Goal: Task Accomplishment & Management: Use online tool/utility

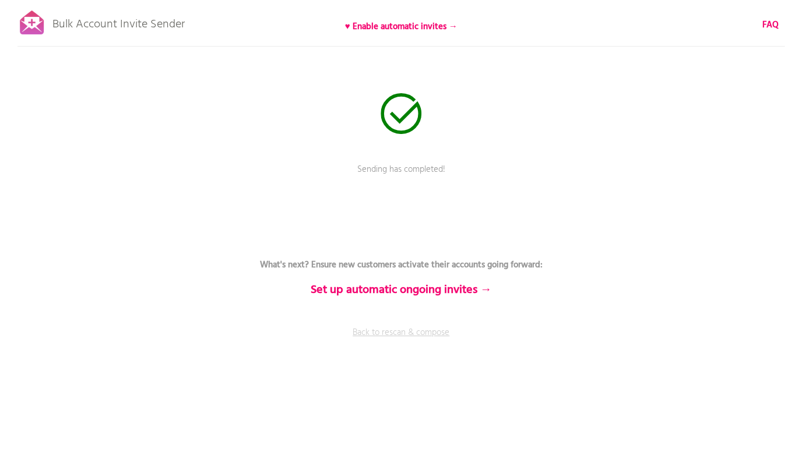
click at [427, 337] on link "Back to rescan & compose" at bounding box center [401, 340] width 350 height 29
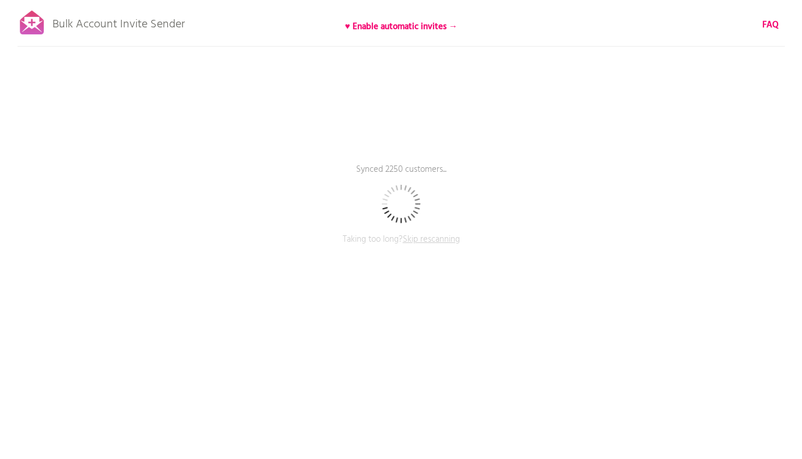
click at [439, 241] on span "Skip rescanning" at bounding box center [431, 239] width 57 height 14
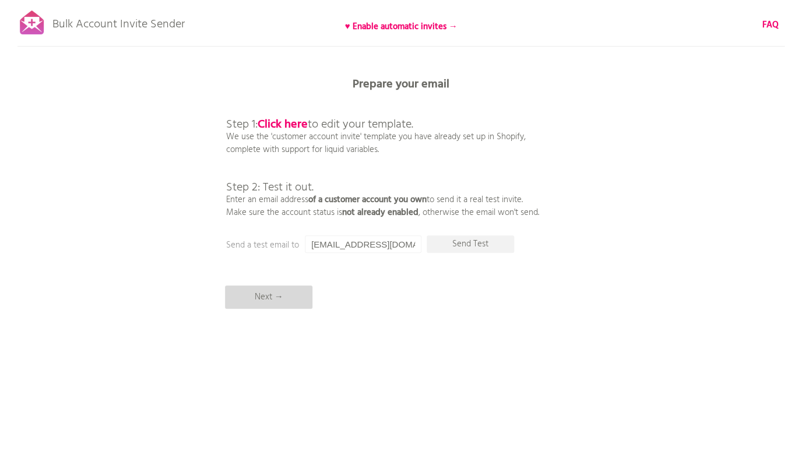
click at [266, 296] on p "Next →" at bounding box center [268, 297] width 87 height 23
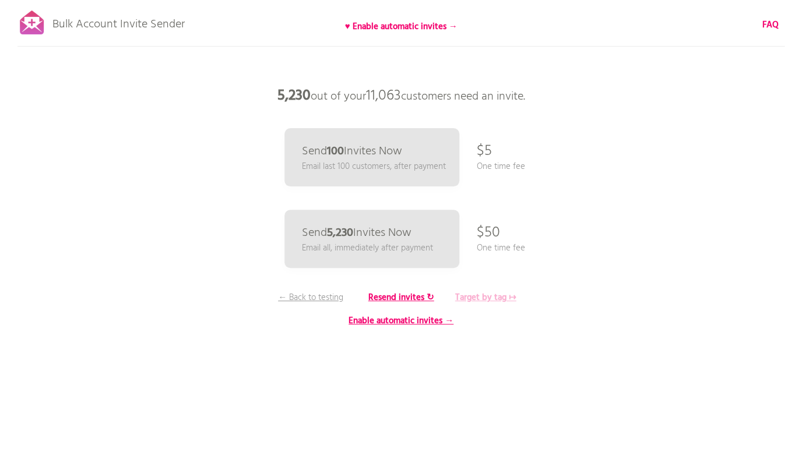
click at [488, 300] on b "Target by tag ↦" at bounding box center [485, 298] width 61 height 14
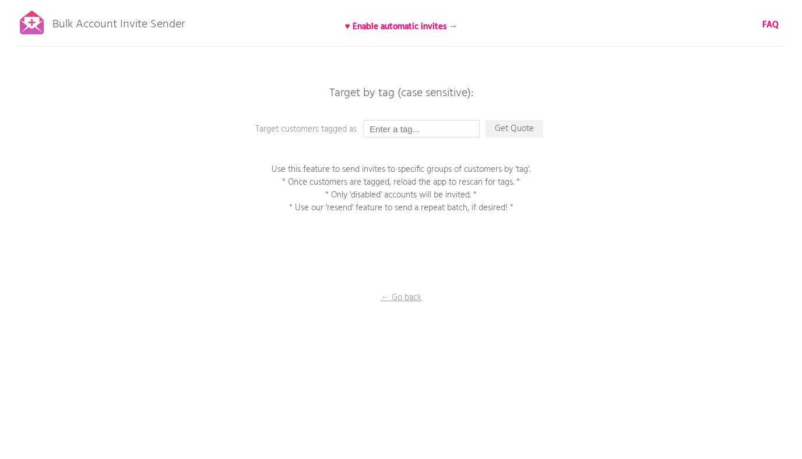
click at [396, 124] on input "text" at bounding box center [421, 128] width 117 height 17
paste input "101425LA ISS DALLAS"
type input "101425LA ISS DALLAS"
click at [508, 134] on p "Get Quote" at bounding box center [514, 128] width 58 height 17
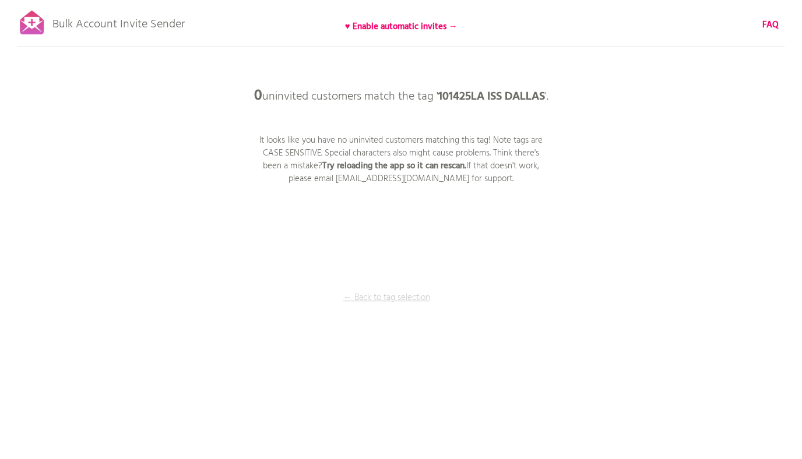
click at [404, 298] on p "← Back to tag selection" at bounding box center [386, 297] width 87 height 13
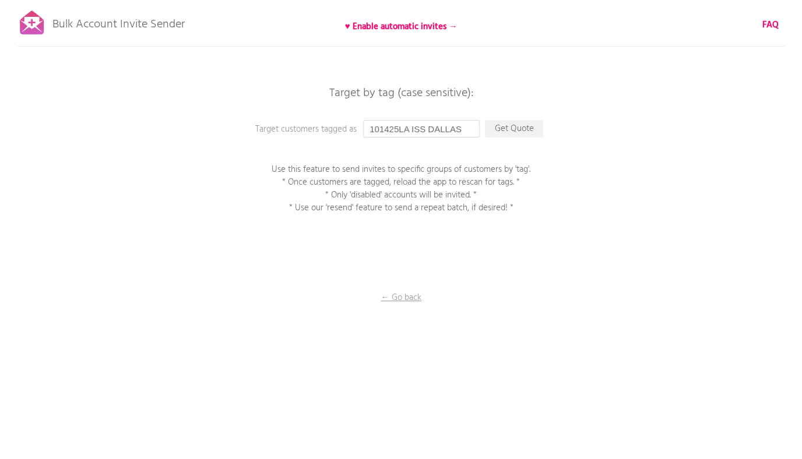
click at [371, 131] on input "101425LA ISS DALLAS" at bounding box center [421, 128] width 117 height 17
drag, startPoint x: 465, startPoint y: 129, endPoint x: 239, endPoint y: 122, distance: 225.6
click at [363, 122] on input "101425LA ISS DALLAS" at bounding box center [421, 128] width 117 height 17
click at [513, 132] on p "Get Quote" at bounding box center [514, 128] width 58 height 17
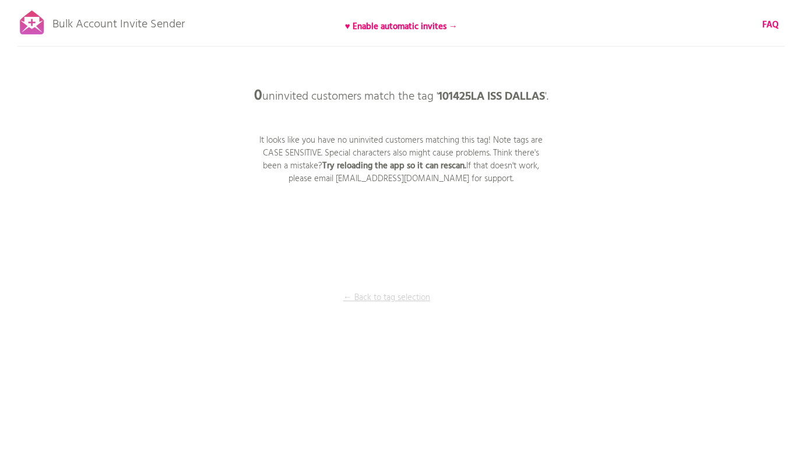
click at [386, 298] on p "← Back to tag selection" at bounding box center [386, 297] width 87 height 13
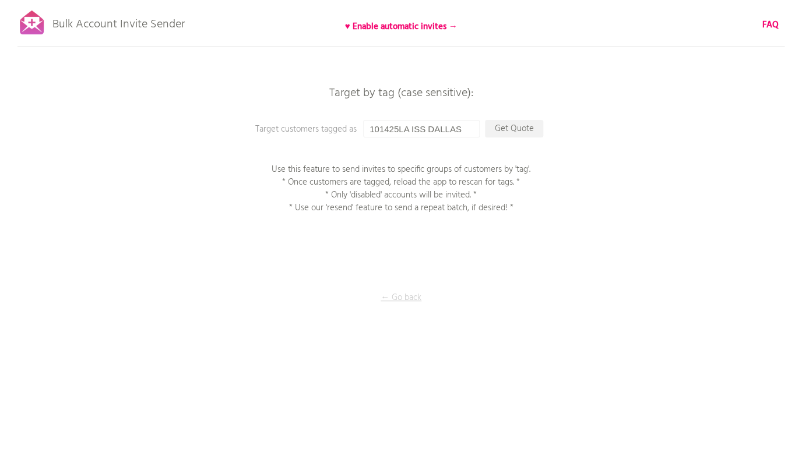
click at [390, 301] on p "← Go back" at bounding box center [401, 297] width 117 height 13
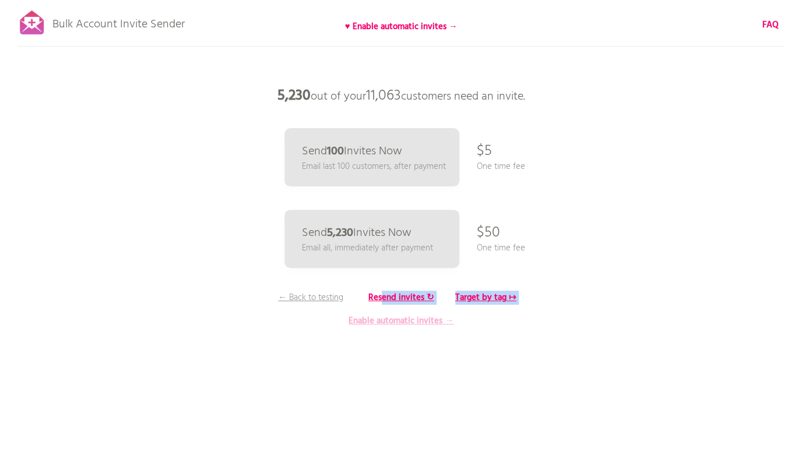
drag, startPoint x: 383, startPoint y: 302, endPoint x: 302, endPoint y: 316, distance: 82.3
click at [302, 0] on div "5,230 out of your 11,063 customers need an invite. Send 100 Invites Now Email l…" at bounding box center [401, 0] width 802 height 0
click at [308, 318] on p "Enable automatic invites →" at bounding box center [400, 321] width 233 height 13
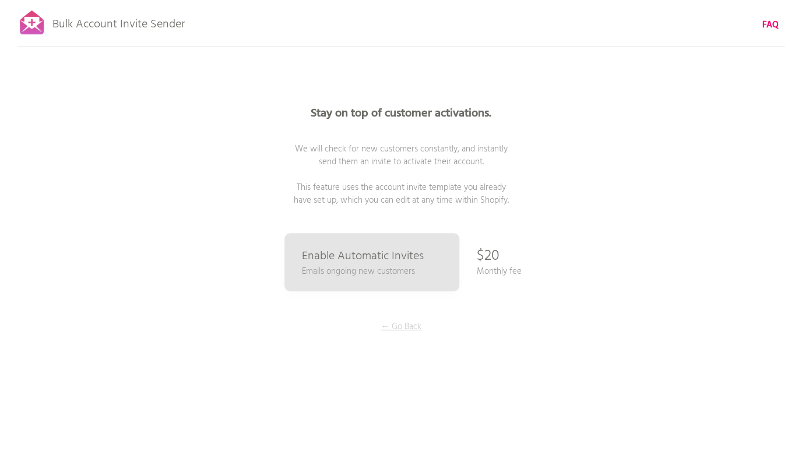
click at [402, 328] on p "← Go Back" at bounding box center [400, 326] width 87 height 13
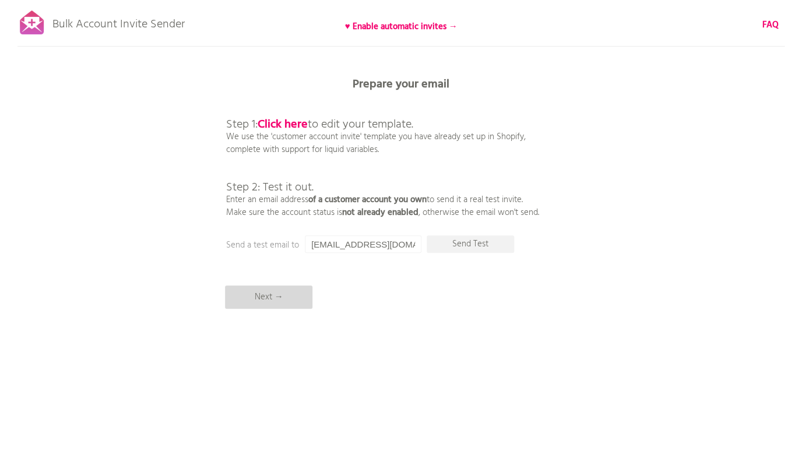
click at [301, 292] on p "Next →" at bounding box center [268, 297] width 87 height 23
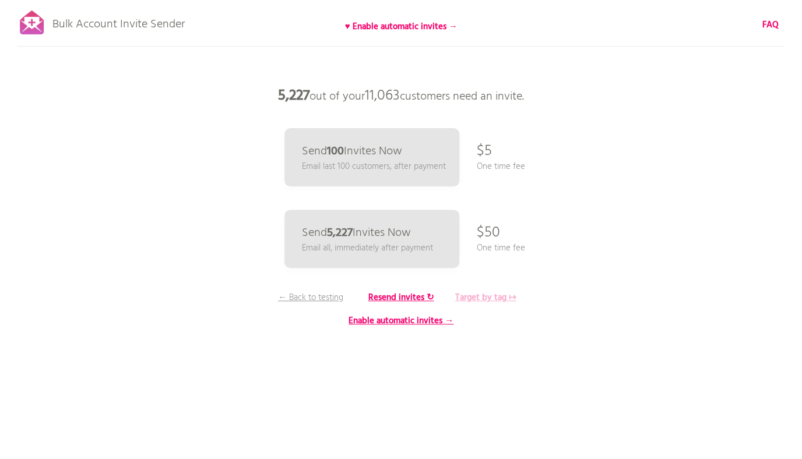
click at [476, 298] on b "Target by tag ↦" at bounding box center [485, 298] width 61 height 14
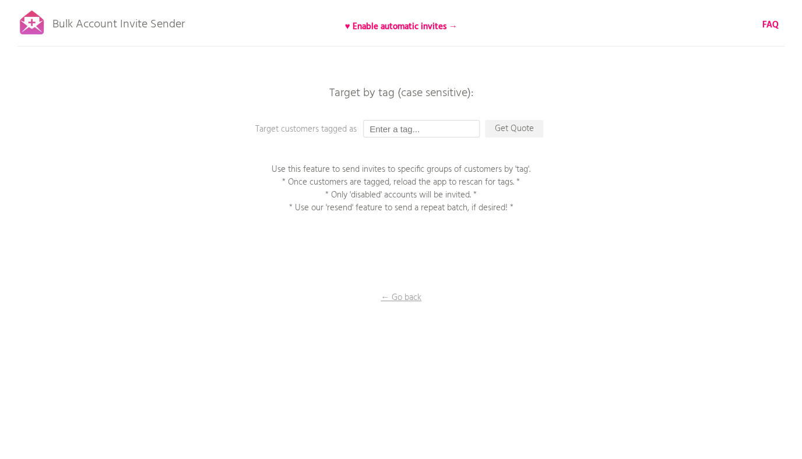
click at [432, 134] on input "text" at bounding box center [421, 128] width 117 height 17
paste input "101425LA ISS DALLAS"
type input "101425LA ISS DALLAS"
click at [514, 132] on p "Get Quote" at bounding box center [514, 128] width 58 height 17
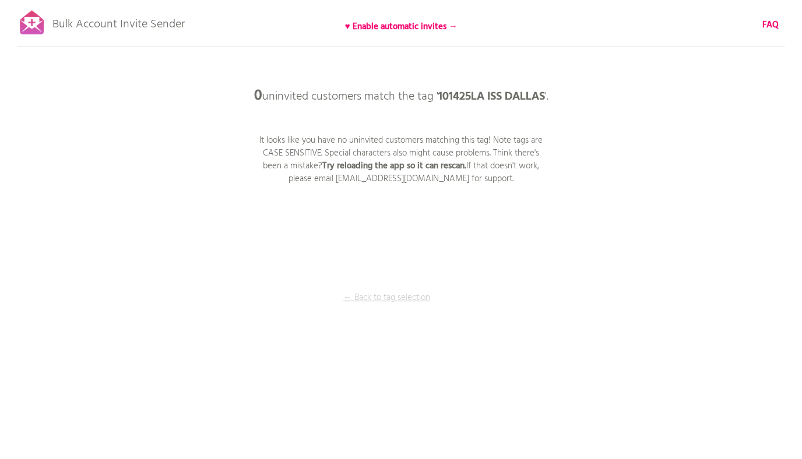
click at [387, 298] on p "← Back to tag selection" at bounding box center [386, 297] width 87 height 13
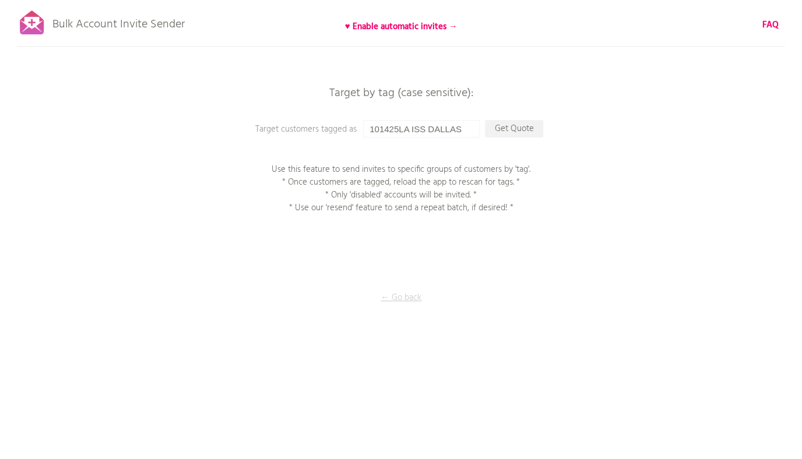
click at [401, 304] on p "← Go back" at bounding box center [401, 297] width 117 height 13
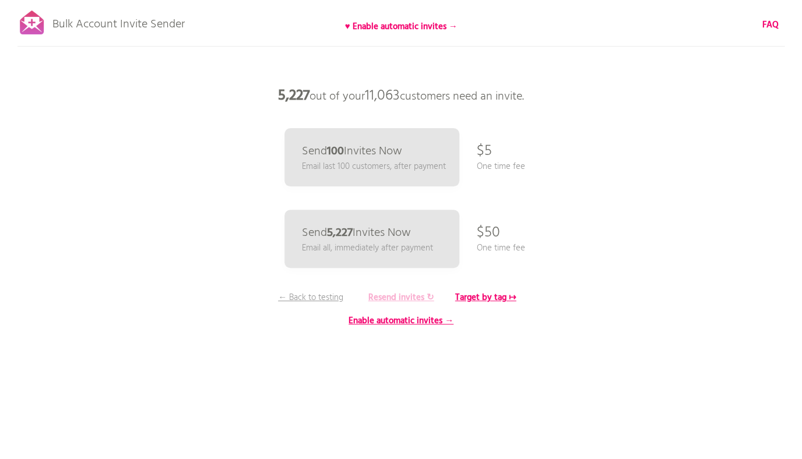
click at [396, 301] on b "Resend invites ↻" at bounding box center [401, 298] width 66 height 14
click at [467, 295] on b "Target by tag ↦" at bounding box center [485, 298] width 61 height 14
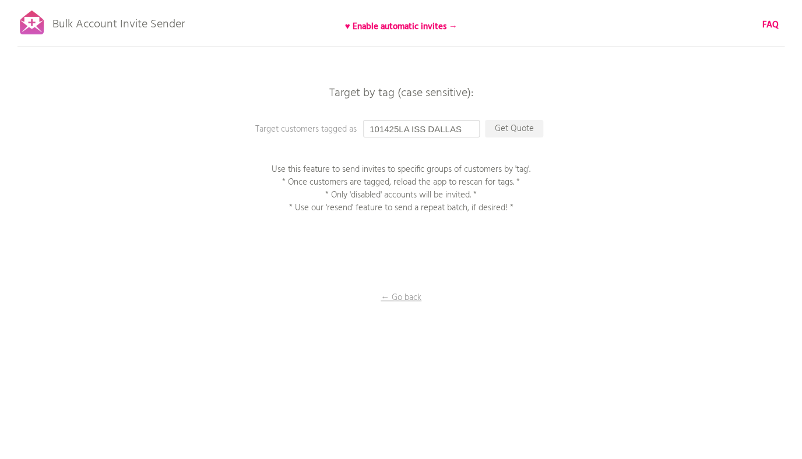
drag, startPoint x: 472, startPoint y: 133, endPoint x: 265, endPoint y: 129, distance: 206.9
click at [363, 129] on input "101425LA ISS DALLAS" at bounding box center [421, 128] width 117 height 17
click at [506, 133] on p "Get Quote" at bounding box center [514, 128] width 58 height 17
